Goal: Transaction & Acquisition: Subscribe to service/newsletter

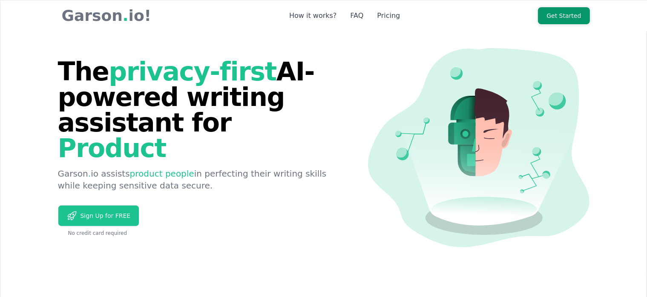
click at [562, 18] on link "Get Started" at bounding box center [564, 15] width 52 height 17
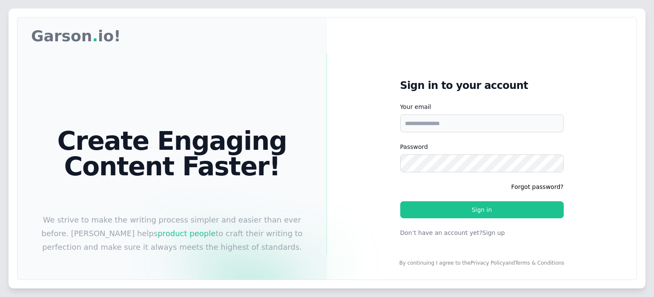
drag, startPoint x: 654, startPoint y: 122, endPoint x: 636, endPoint y: 78, distance: 47.6
click at [637, 79] on div "Garson Garson . io! Create Engaging Content Faster! We strive to make the writi…" at bounding box center [327, 148] width 654 height 297
click at [482, 234] on button "Sign up" at bounding box center [493, 233] width 23 height 9
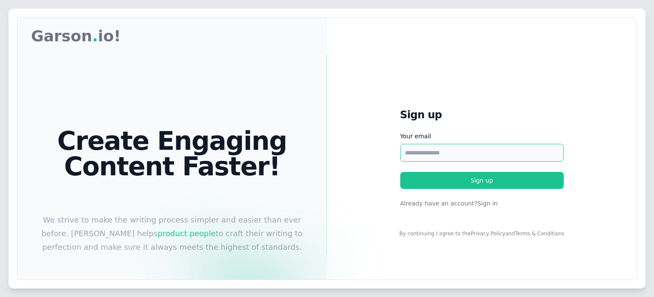
click at [471, 159] on input "Your email" at bounding box center [482, 153] width 164 height 18
type input "**********"
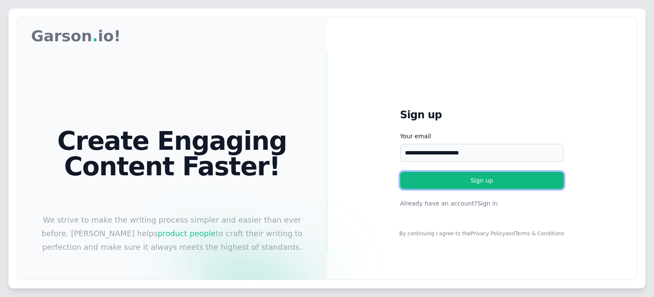
click at [474, 181] on button "Sign up" at bounding box center [482, 180] width 164 height 17
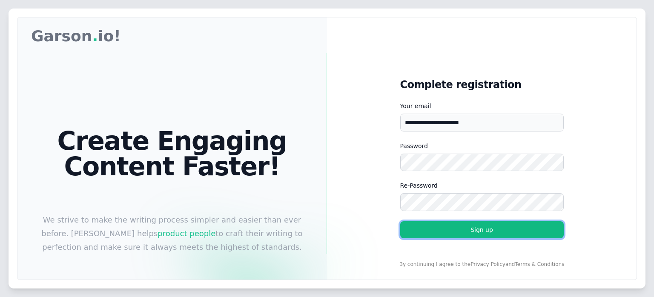
click at [477, 232] on button "Sign up" at bounding box center [482, 229] width 164 height 17
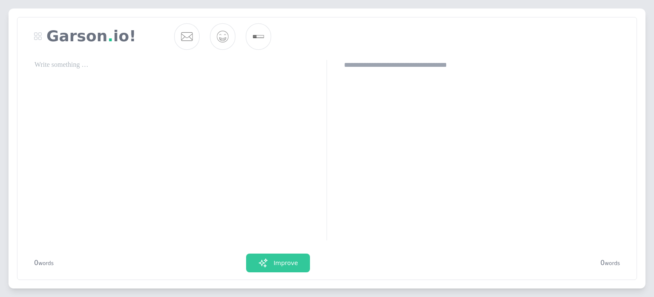
click at [211, 90] on div at bounding box center [172, 150] width 310 height 181
click at [145, 66] on p at bounding box center [171, 65] width 275 height 10
drag, startPoint x: 48, startPoint y: 67, endPoint x: 63, endPoint y: 67, distance: 15.3
click at [63, 67] on p "*********" at bounding box center [171, 65] width 275 height 10
click at [55, 47] on div "Lock" at bounding box center [55, 50] width 13 height 9
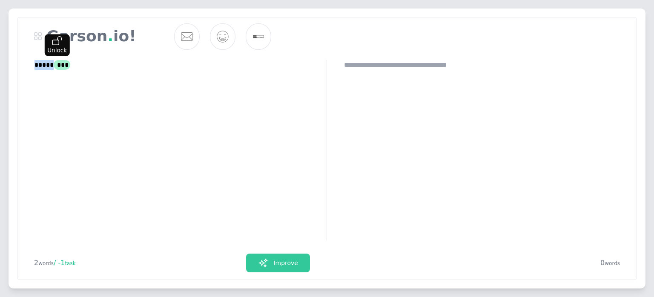
click at [55, 47] on div "Unlock" at bounding box center [57, 50] width 20 height 9
click at [183, 33] on img at bounding box center [187, 36] width 16 height 17
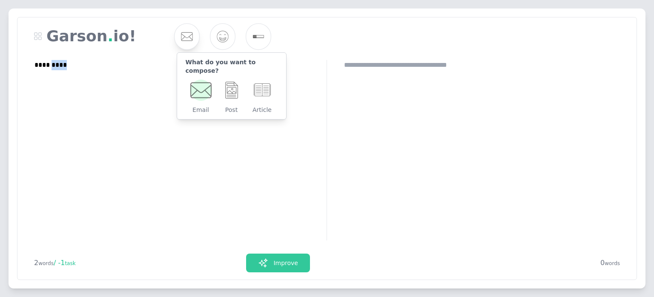
click at [209, 83] on img at bounding box center [200, 90] width 21 height 21
